Goal: Task Accomplishment & Management: Use online tool/utility

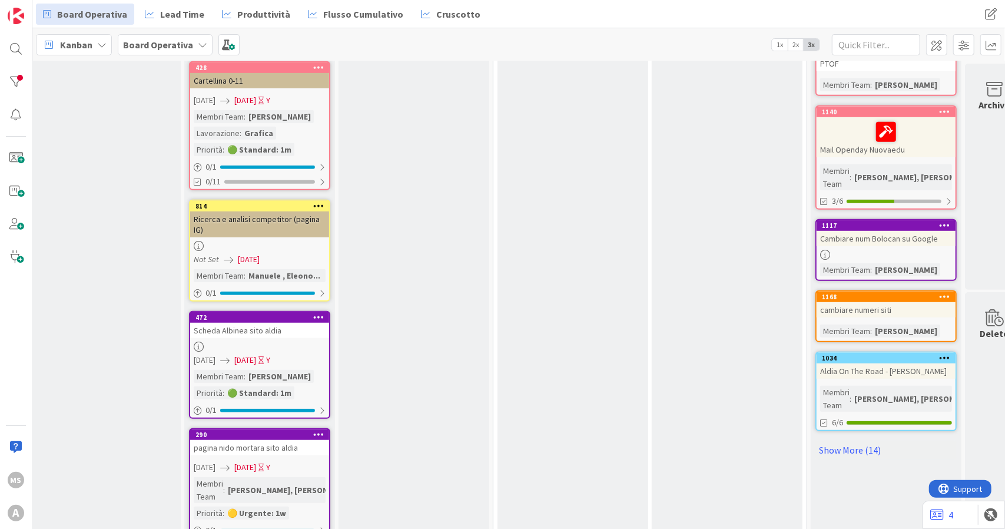
scroll to position [471, 6]
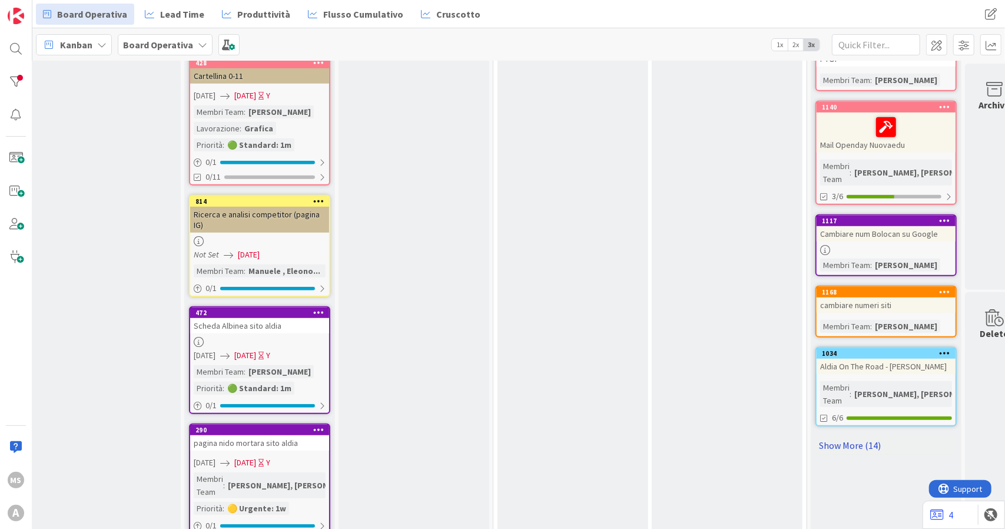
click at [865, 436] on link "Show More (14)" at bounding box center [885, 445] width 141 height 19
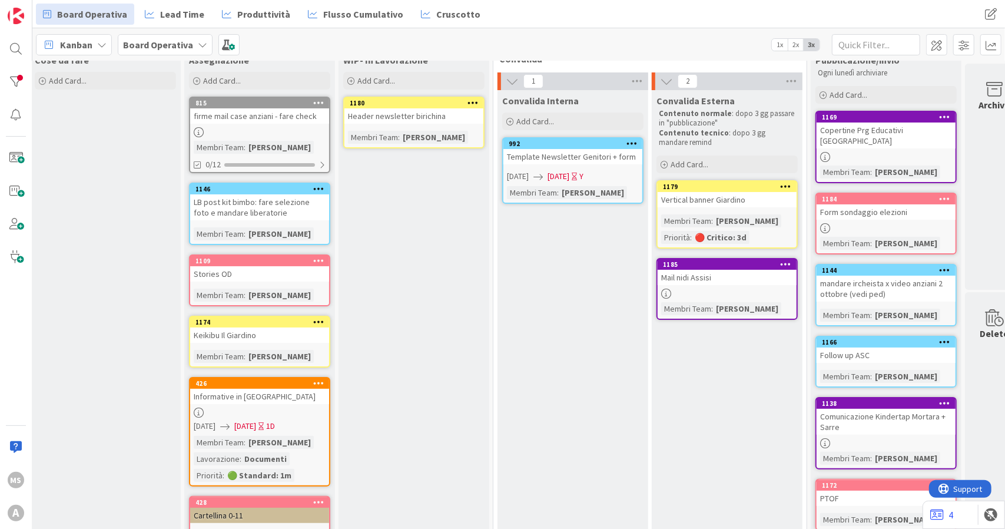
scroll to position [0, 6]
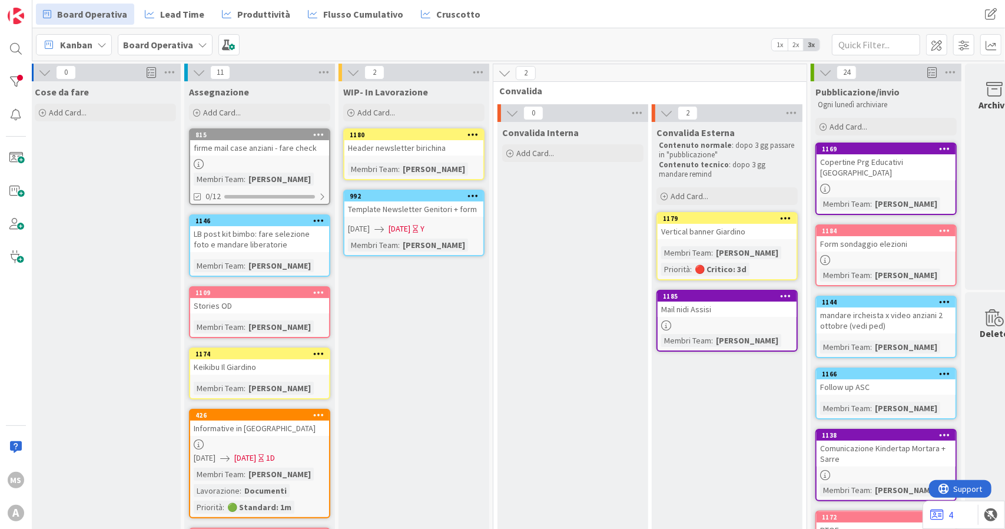
click at [421, 215] on div "Template Newsletter Genitori + form" at bounding box center [413, 208] width 139 height 15
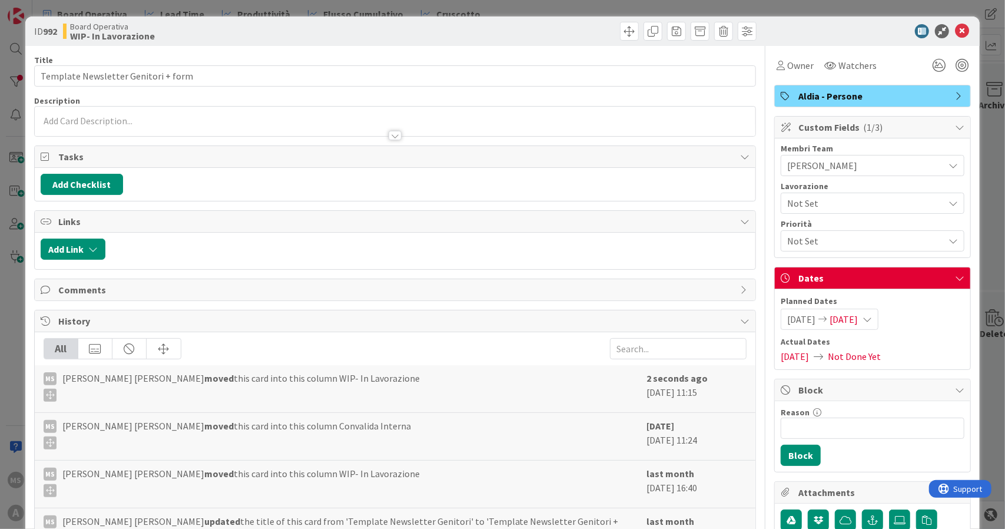
click at [815, 85] on div "Aldia - Persone" at bounding box center [872, 95] width 195 height 21
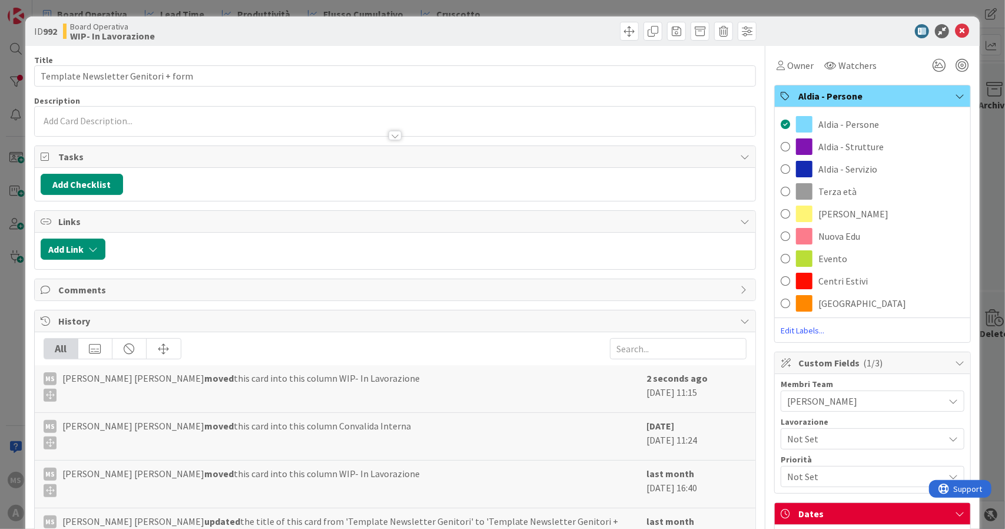
drag, startPoint x: 826, startPoint y: 211, endPoint x: 848, endPoint y: 197, distance: 26.0
click at [825, 212] on span "[PERSON_NAME]" at bounding box center [853, 214] width 70 height 14
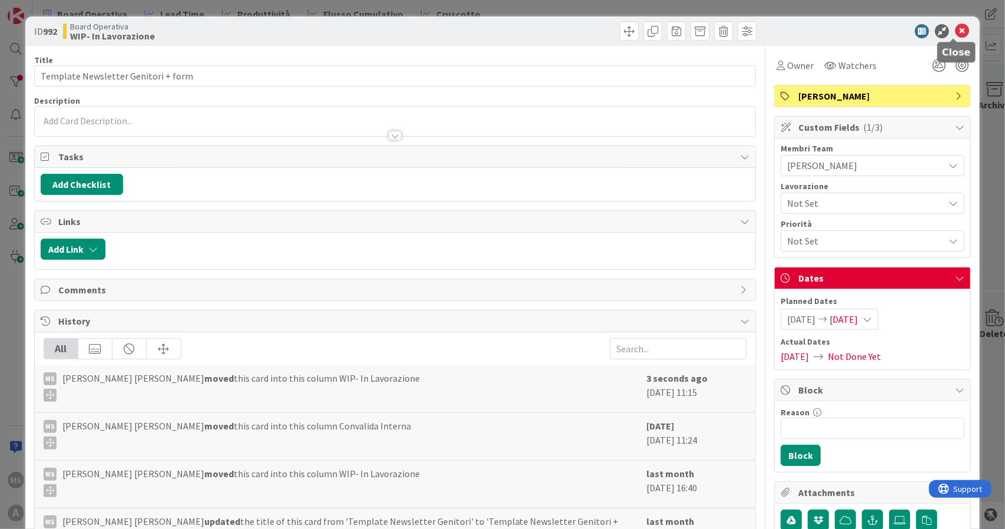
click at [955, 26] on icon at bounding box center [962, 31] width 14 height 14
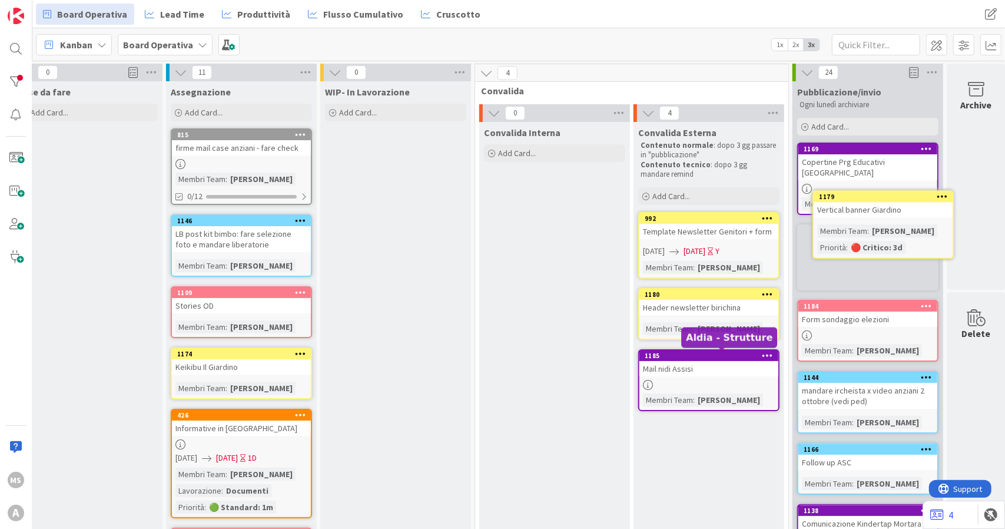
scroll to position [0, 38]
